Goal: Check status

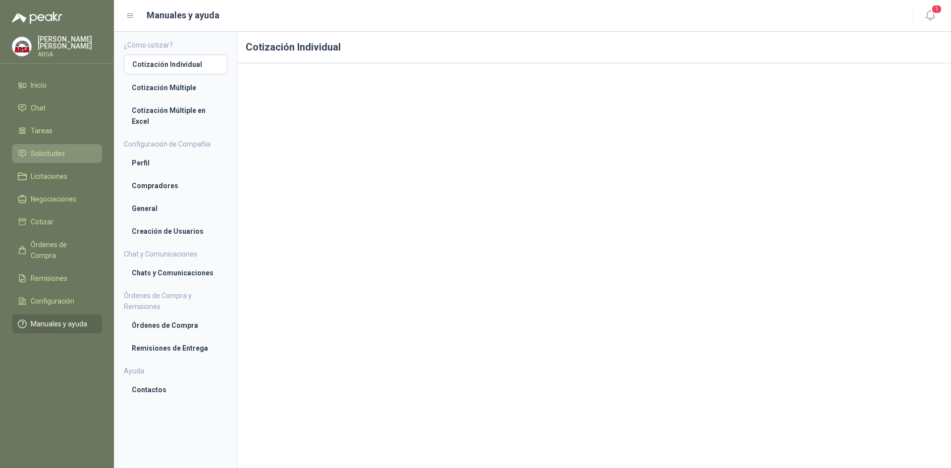
click at [34, 148] on span "Solicitudes" at bounding box center [48, 153] width 34 height 11
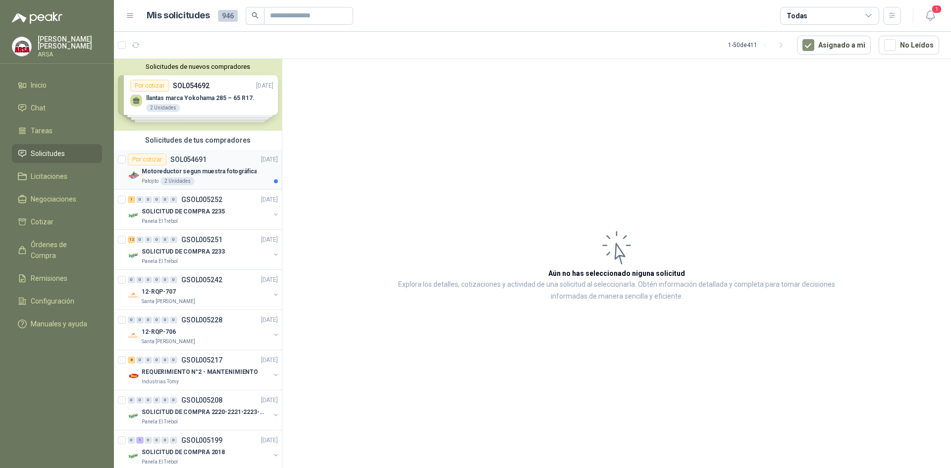
click at [202, 160] on p "SOL054691" at bounding box center [188, 159] width 36 height 7
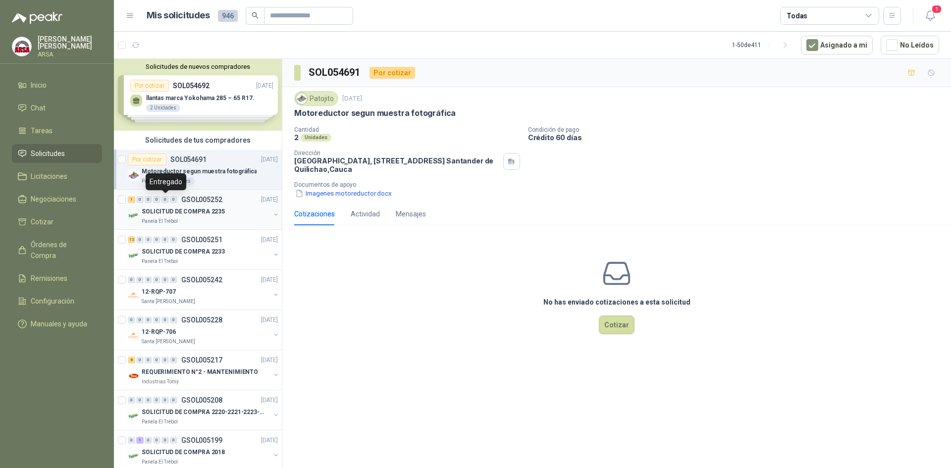
click at [167, 200] on div "0" at bounding box center [165, 199] width 7 height 7
click at [172, 214] on p "SOLICITUD DE COMPRA 2235" at bounding box center [183, 211] width 83 height 9
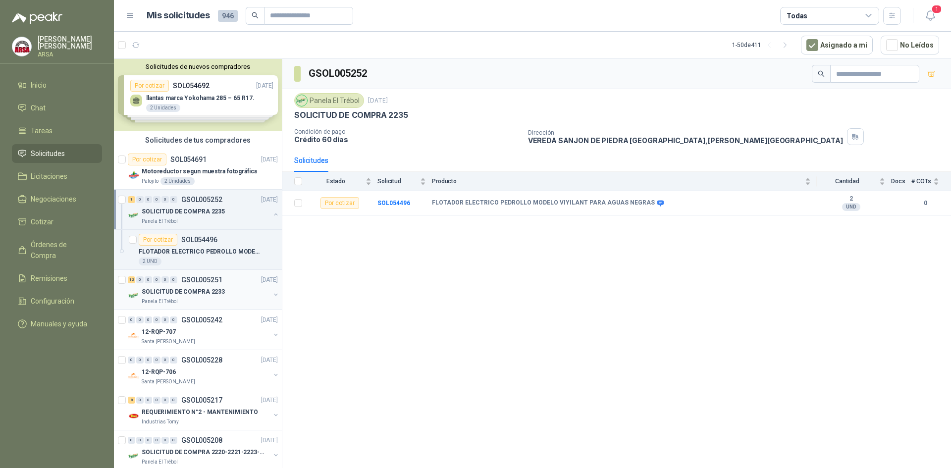
click at [198, 285] on div "12 0 0 0 0 0 GSOL005251 [DATE]" at bounding box center [204, 280] width 152 height 12
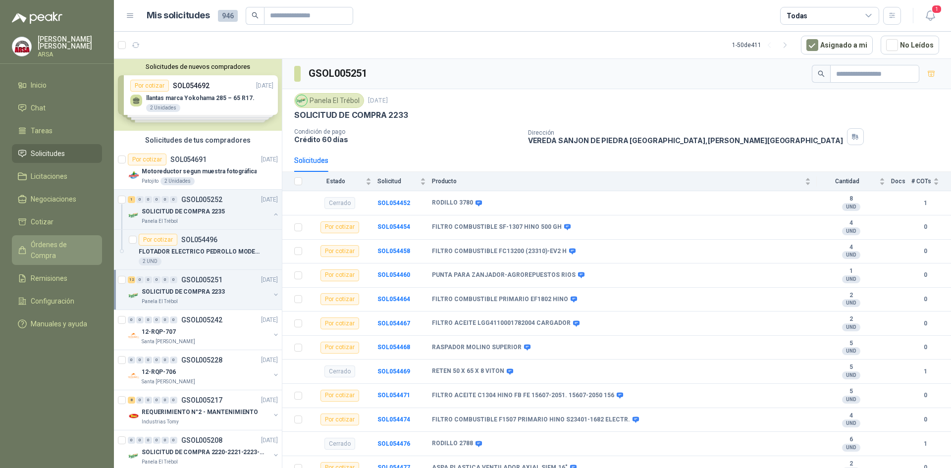
click at [41, 246] on span "Órdenes de Compra" at bounding box center [62, 250] width 62 height 22
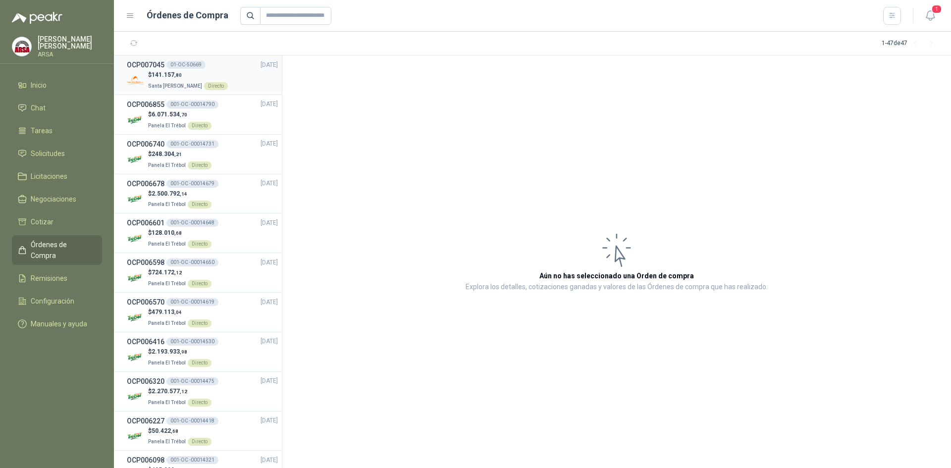
click at [237, 77] on div "$ 141.157 ,80 Santa [PERSON_NAME] Directo" at bounding box center [202, 80] width 151 height 20
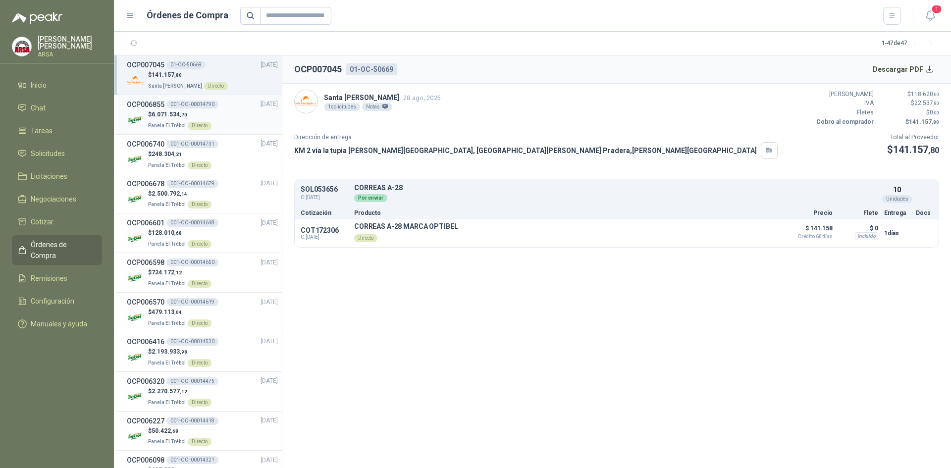
click at [184, 110] on p "$ 6.071.534 ,70" at bounding box center [179, 114] width 63 height 9
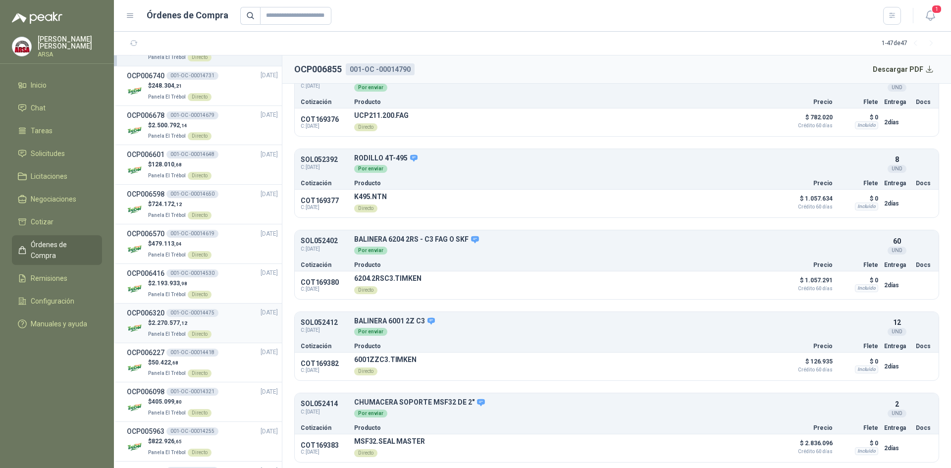
scroll to position [198, 0]
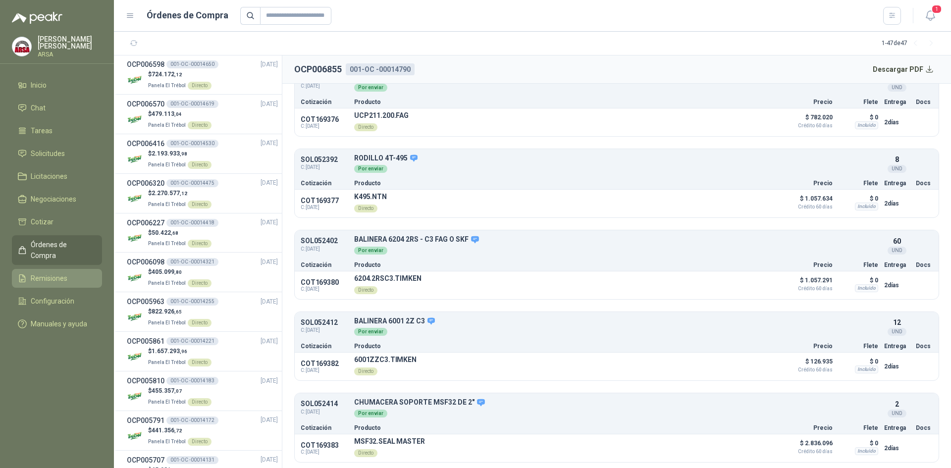
click at [49, 273] on span "Remisiones" at bounding box center [49, 278] width 37 height 11
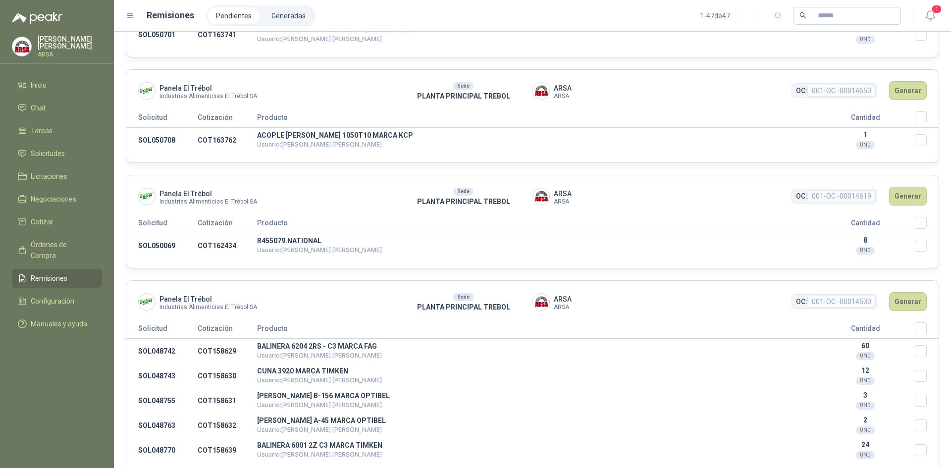
scroll to position [793, 0]
